Goal: Find specific page/section: Find specific page/section

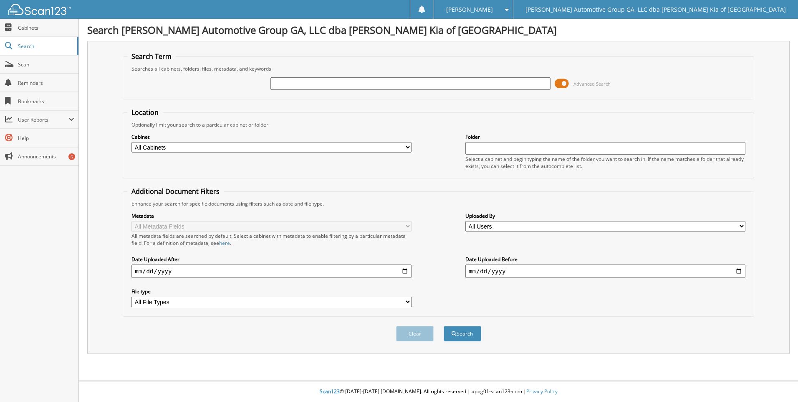
click at [291, 76] on div "Advanced Search" at bounding box center [438, 83] width 623 height 23
click at [293, 81] on input "text" at bounding box center [411, 83] width 280 height 13
click at [293, 81] on input "210" at bounding box center [411, 83] width 280 height 13
type input "21956"
click at [444, 326] on button "Search" at bounding box center [463, 333] width 38 height 15
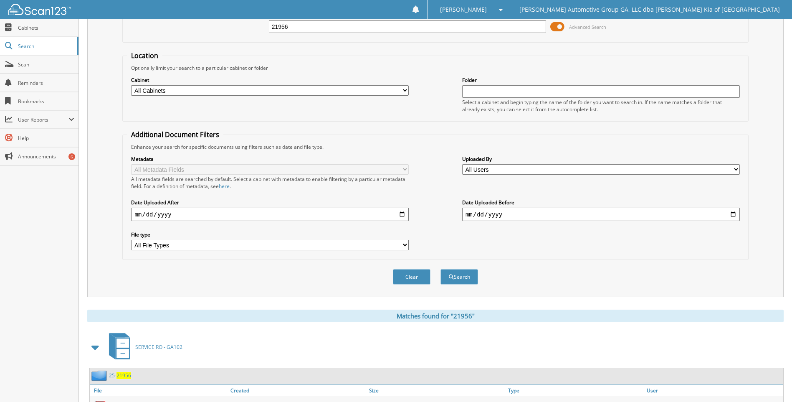
scroll to position [189, 0]
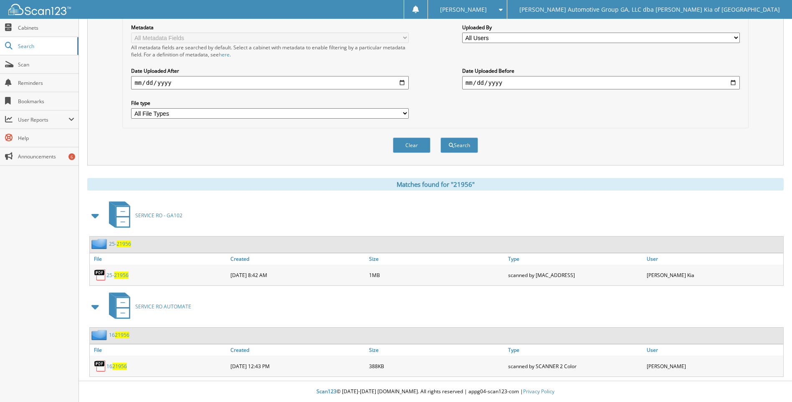
click at [122, 273] on span "21956" at bounding box center [121, 274] width 15 height 7
